Goal: Find specific page/section

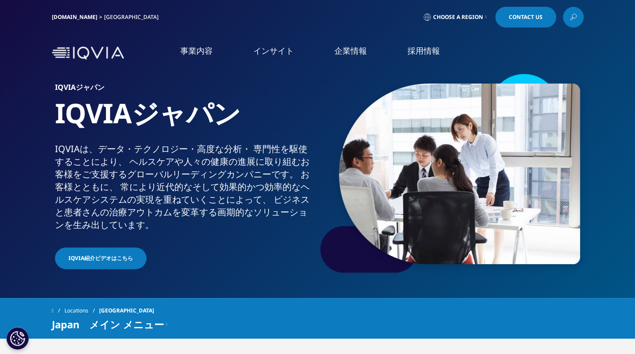
click at [102, 139] on link "Clinical Development in [GEOGRAPHIC_DATA]" at bounding box center [88, 143] width 130 height 18
